Goal: Ask a question

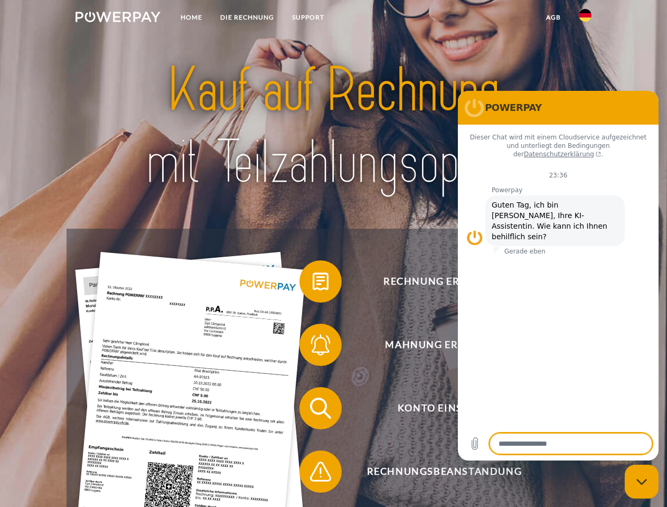
click at [118, 18] on img at bounding box center [118, 17] width 85 height 11
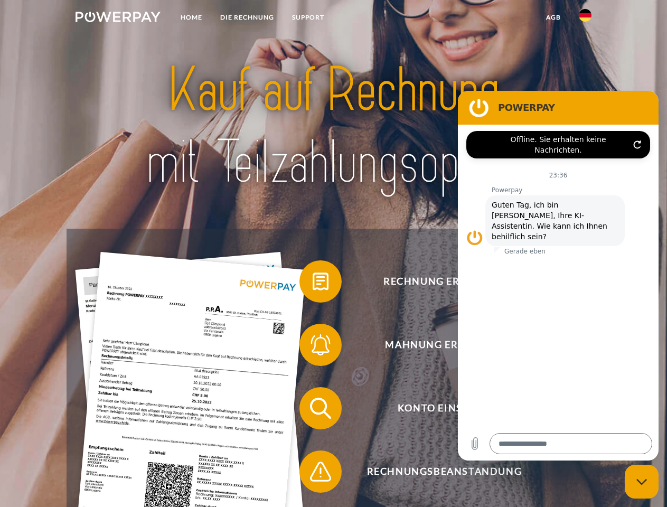
click at [585, 18] on img at bounding box center [585, 15] width 13 height 13
click at [553, 17] on link "agb" at bounding box center [553, 17] width 33 height 19
click at [313, 284] on span at bounding box center [304, 281] width 53 height 53
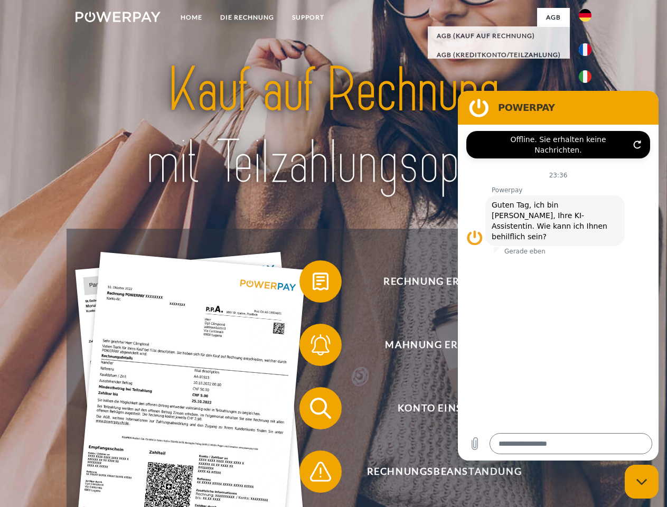
click at [313, 347] on span at bounding box center [304, 344] width 53 height 53
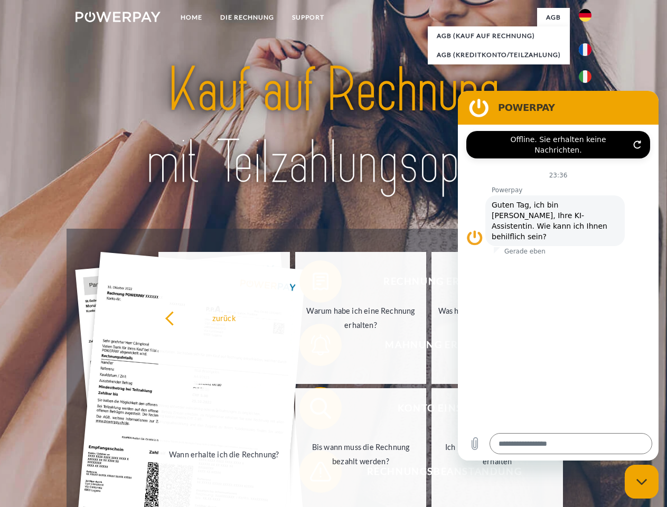
click at [313, 410] on link "Bis wann muss die Rechnung bezahlt werden?" at bounding box center [361, 454] width 132 height 132
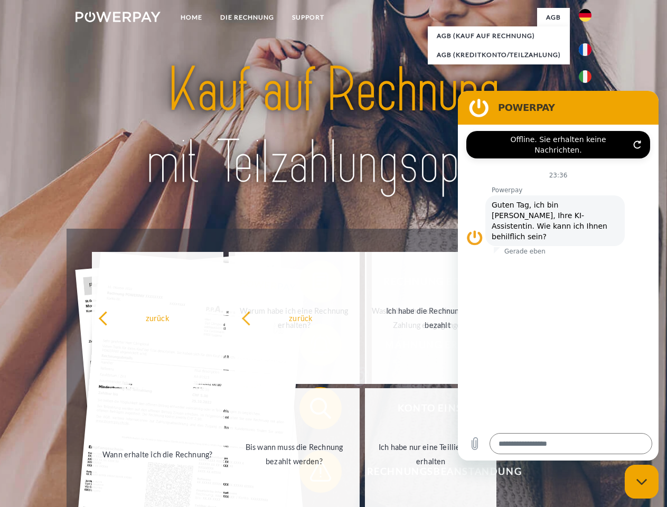
click at [313, 474] on span at bounding box center [304, 471] width 53 height 53
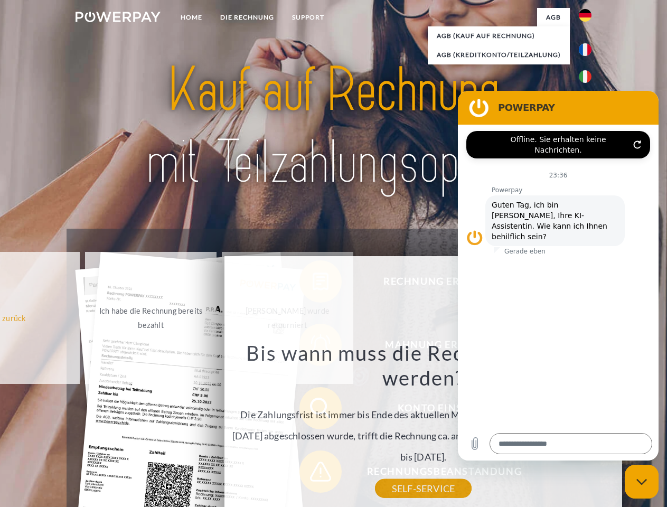
click at [642, 482] on icon "Messaging-Fenster schließen" at bounding box center [641, 482] width 11 height 7
type textarea "*"
